Goal: Task Accomplishment & Management: Use online tool/utility

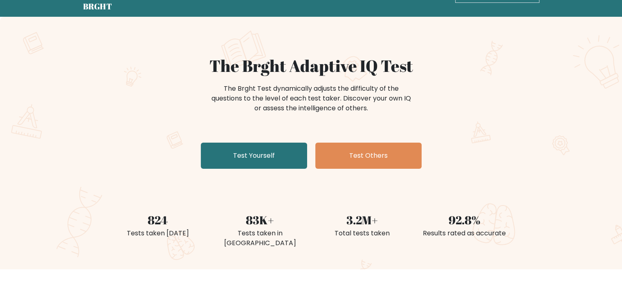
scroll to position [26, 0]
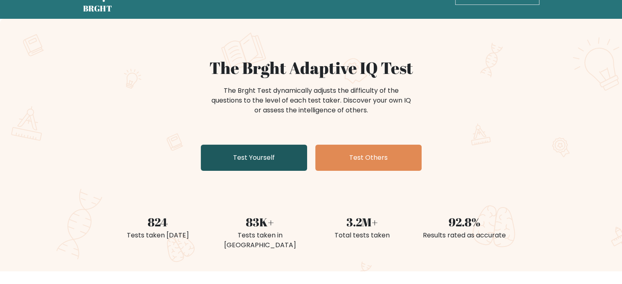
click at [247, 155] on link "Test Yourself" at bounding box center [254, 158] width 106 height 26
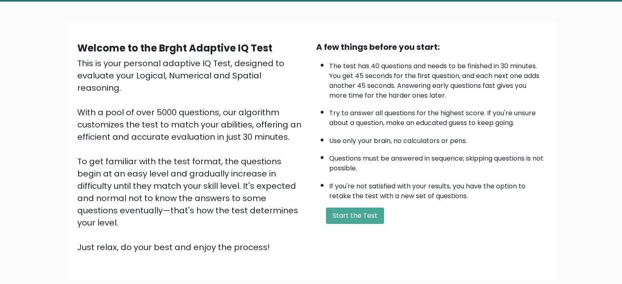
scroll to position [90, 0]
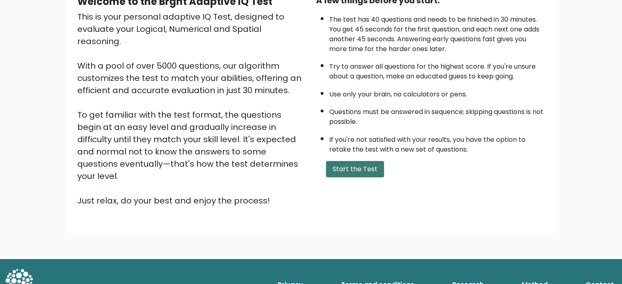
click at [345, 166] on button "Start the Test" at bounding box center [355, 169] width 58 height 16
